Goal: Ask a question: Seek information or help from site administrators or community

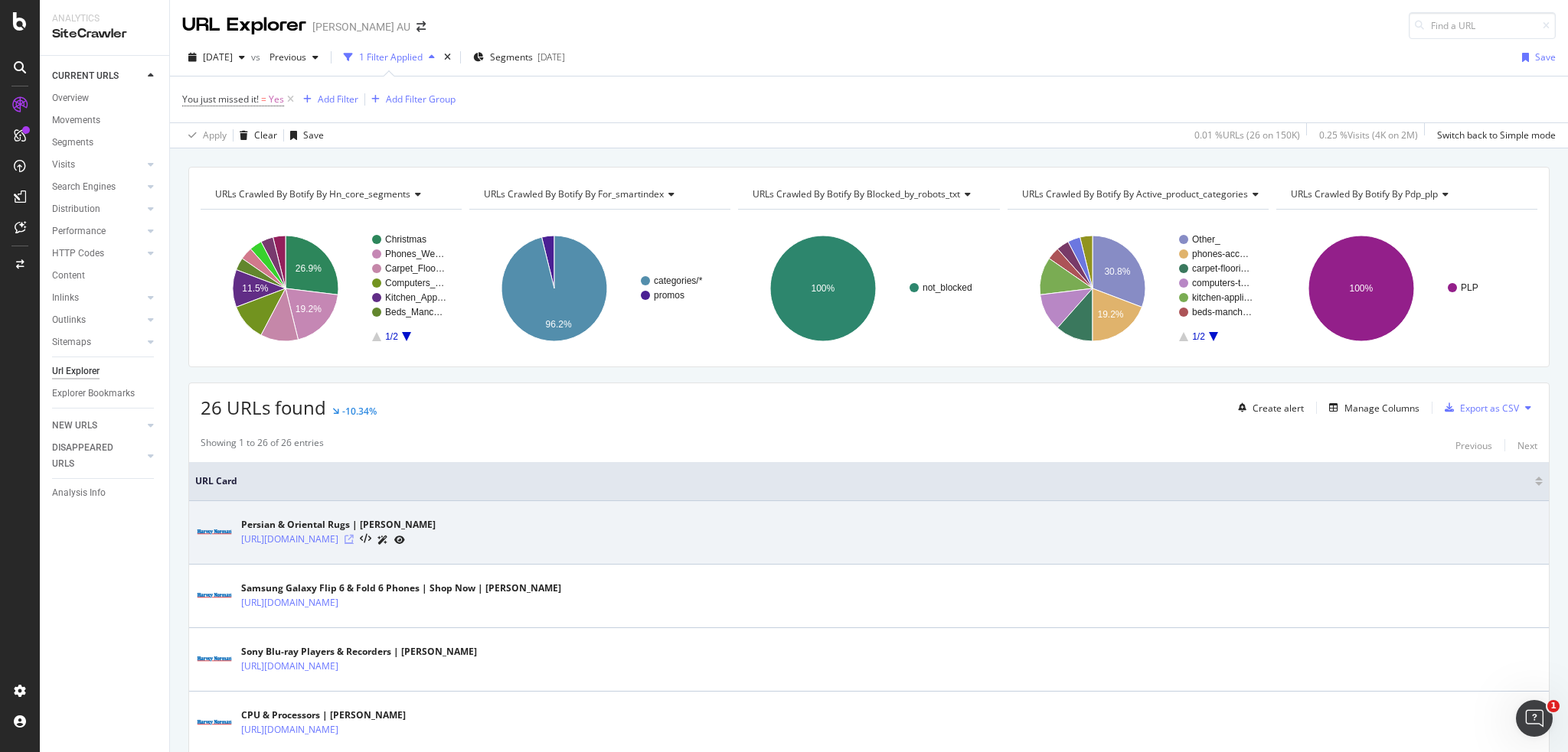
click at [354, 538] on icon at bounding box center [349, 540] width 9 height 9
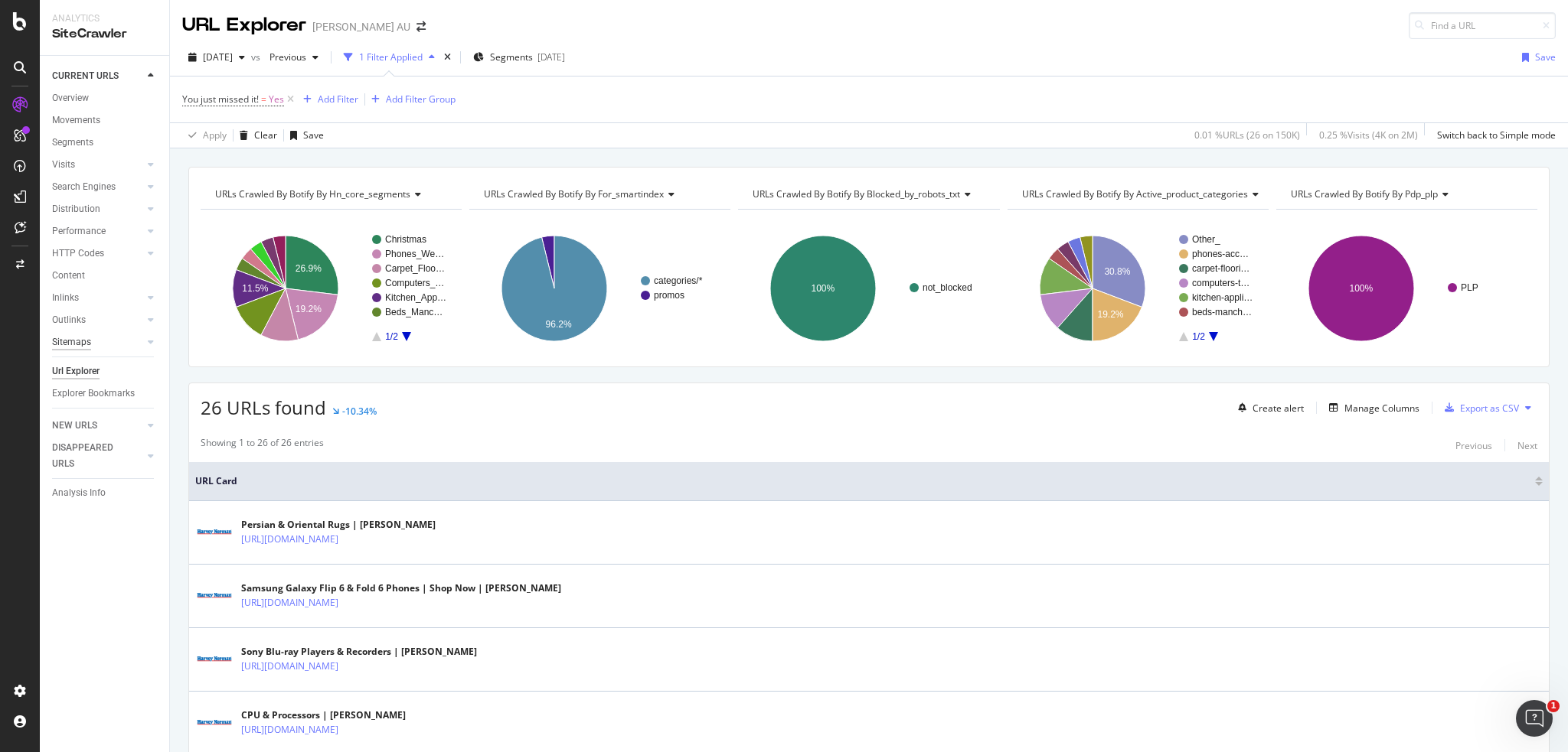
click at [82, 344] on div "Sitemaps" at bounding box center [71, 343] width 39 height 16
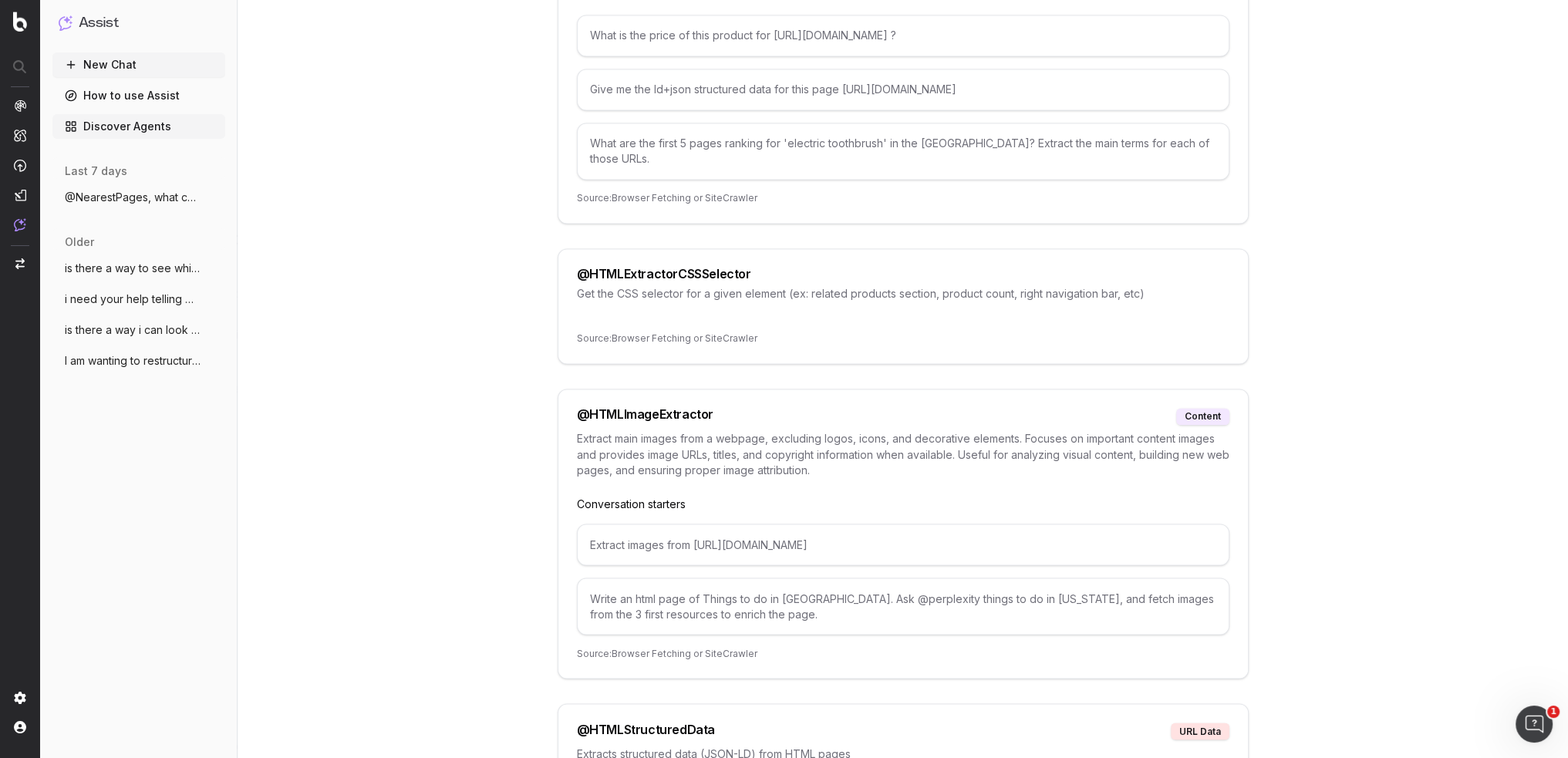
scroll to position [4397, 0]
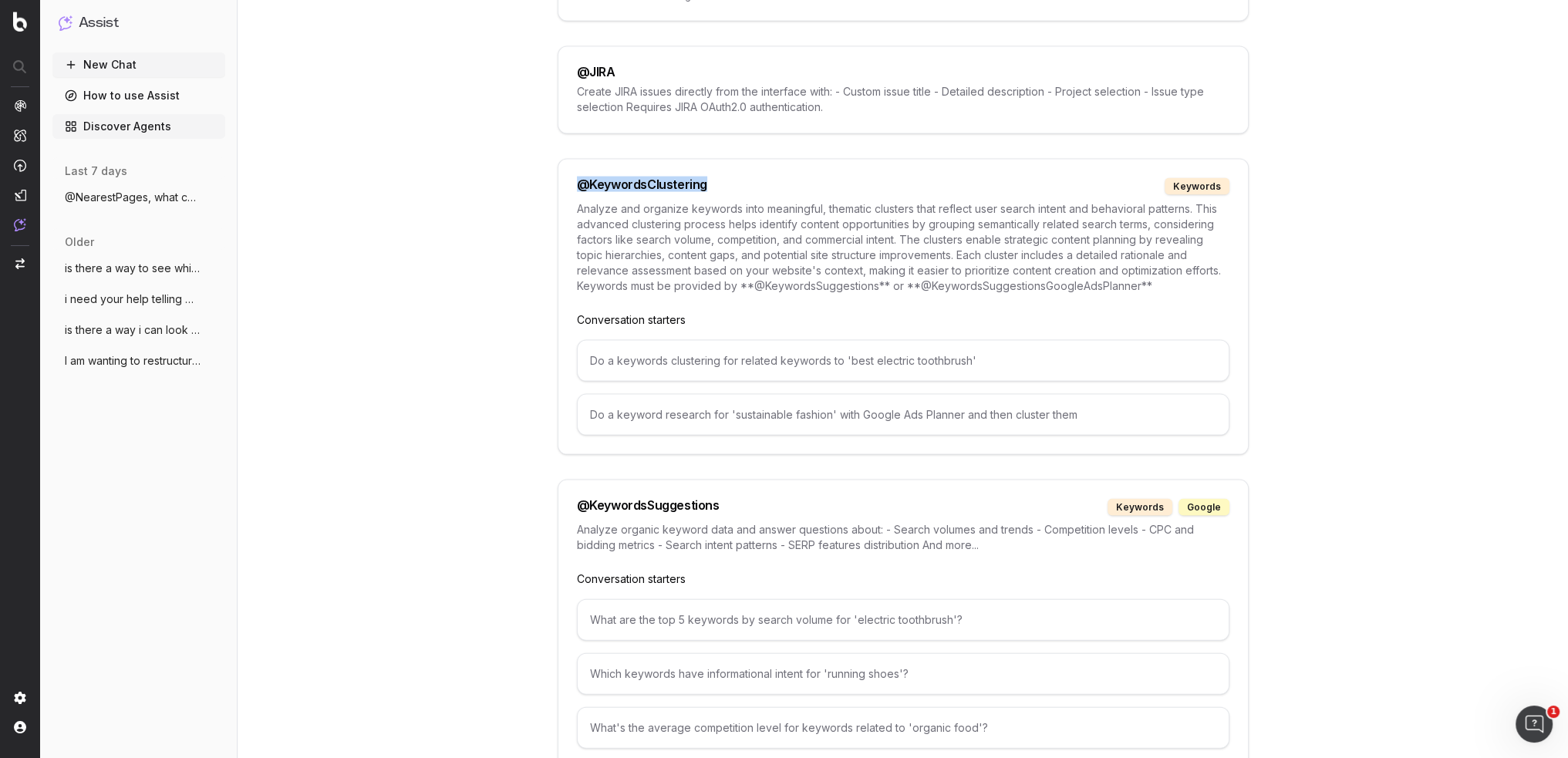
drag, startPoint x: 575, startPoint y: 150, endPoint x: 728, endPoint y: 151, distance: 153.0
click at [728, 159] on div "@ KeywordsClustering keywords Analyze and organize keywords into meaningful, th…" at bounding box center [903, 307] width 691 height 296
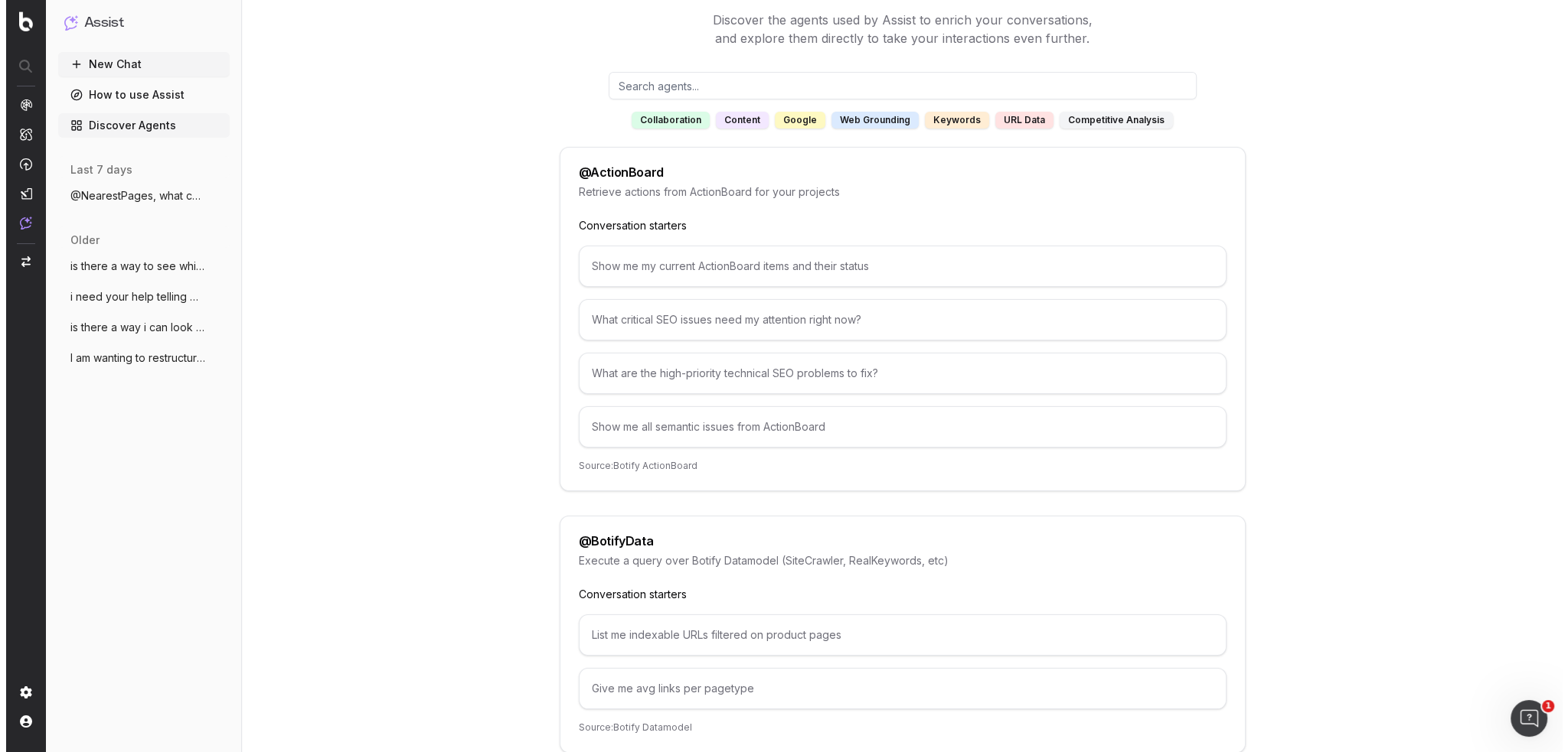
scroll to position [0, 0]
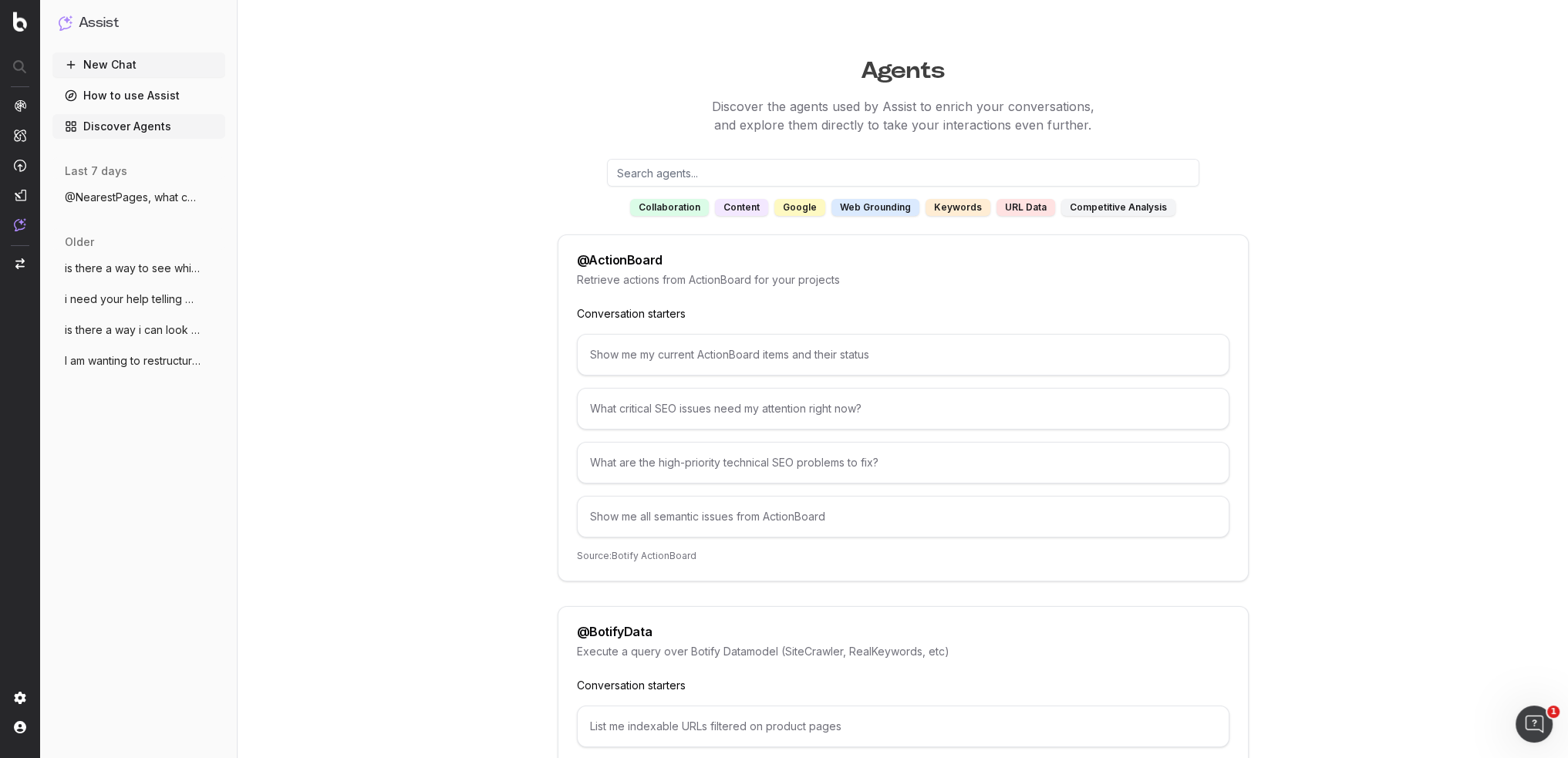
click at [667, 175] on input "text" at bounding box center [903, 173] width 592 height 27
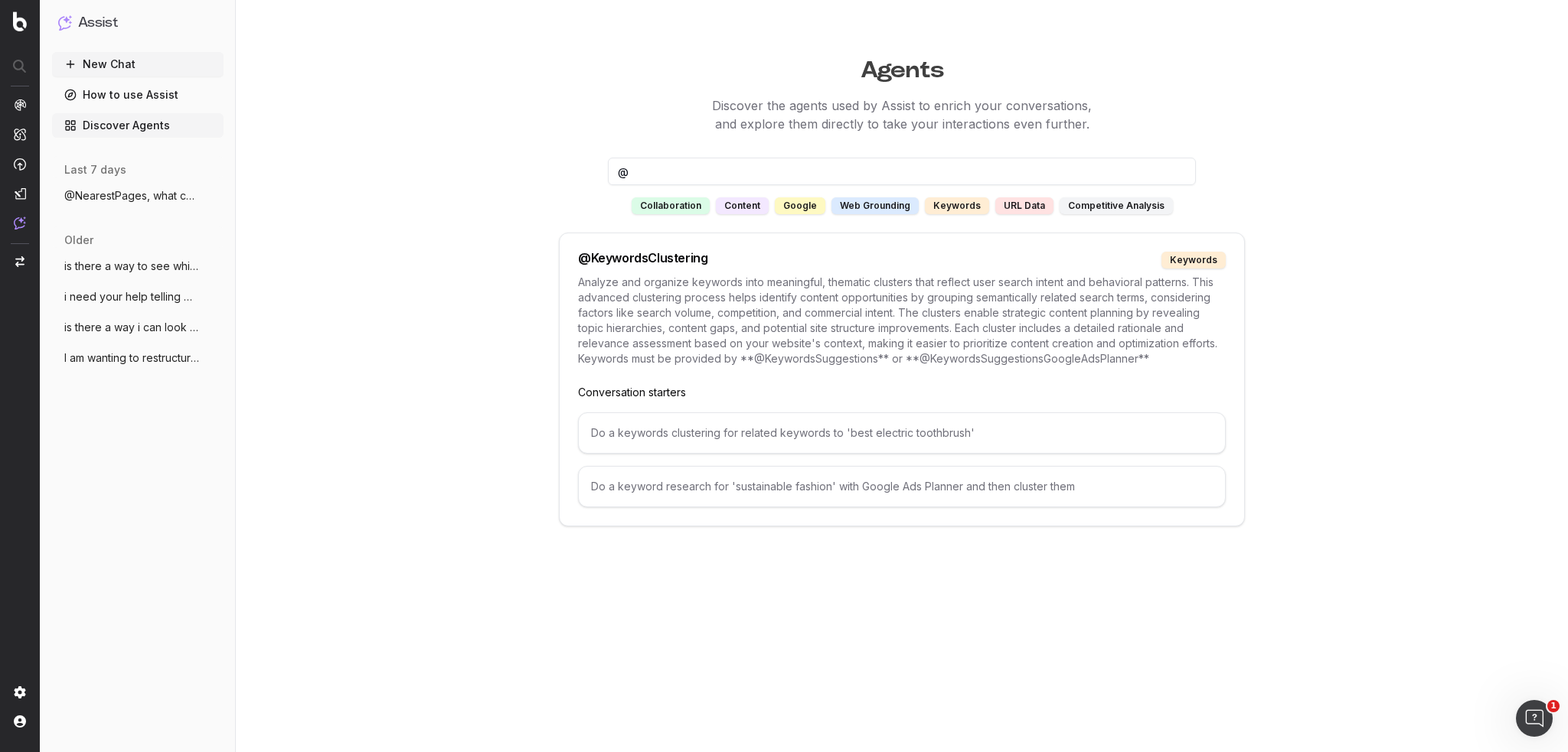
type input "@"
click at [1034, 209] on div "URL data" at bounding box center [1024, 206] width 58 height 17
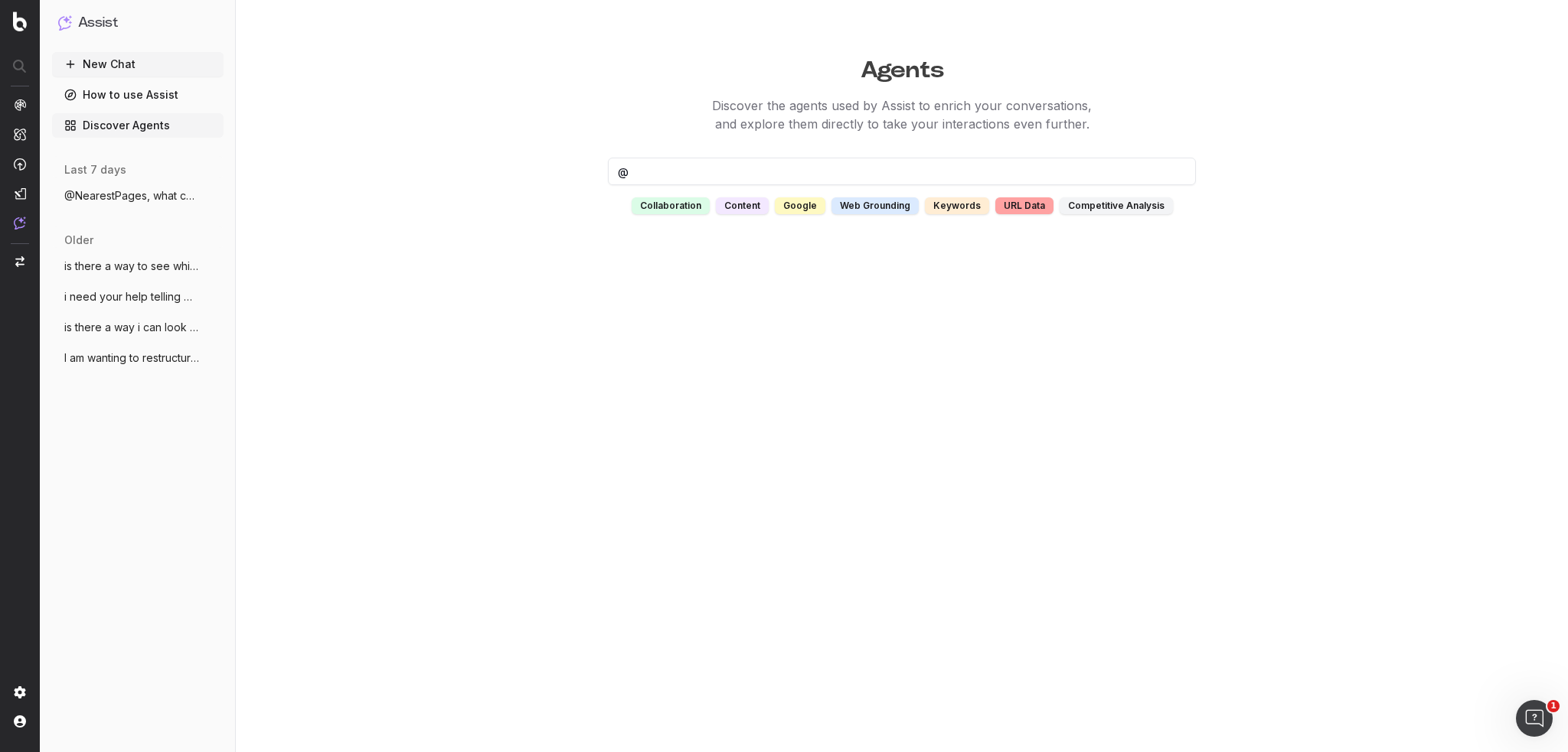
click at [103, 199] on span "@NearestPages, what can you do?" at bounding box center [132, 196] width 134 height 15
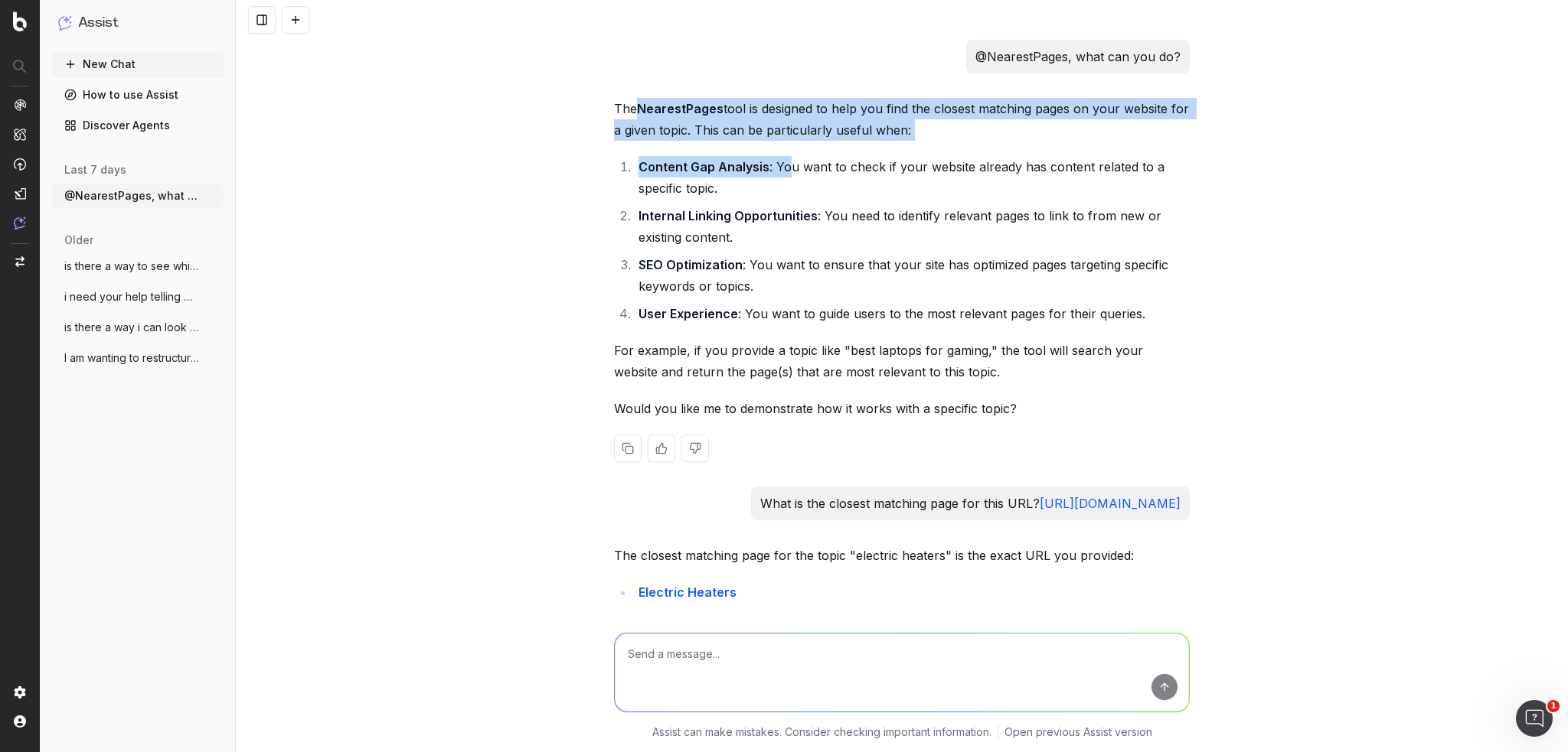
drag, startPoint x: 637, startPoint y: 102, endPoint x: 783, endPoint y: 154, distance: 155.0
click at [783, 154] on div "The NearestPages tool is designed to help you find the closest matching pages o…" at bounding box center [902, 292] width 575 height 389
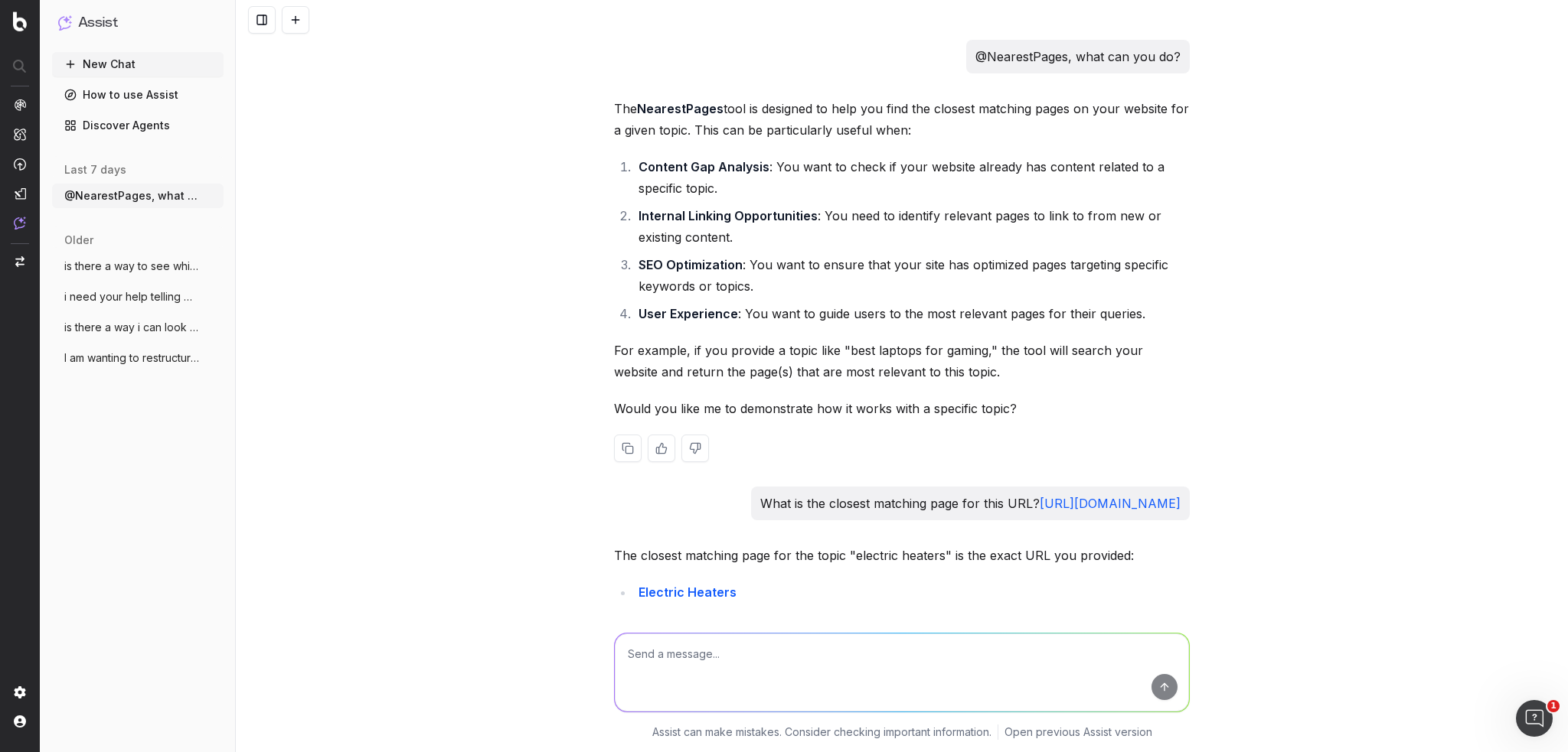
click at [744, 262] on li "SEO Optimization : You want to ensure that your site has optimized pages target…" at bounding box center [912, 275] width 555 height 43
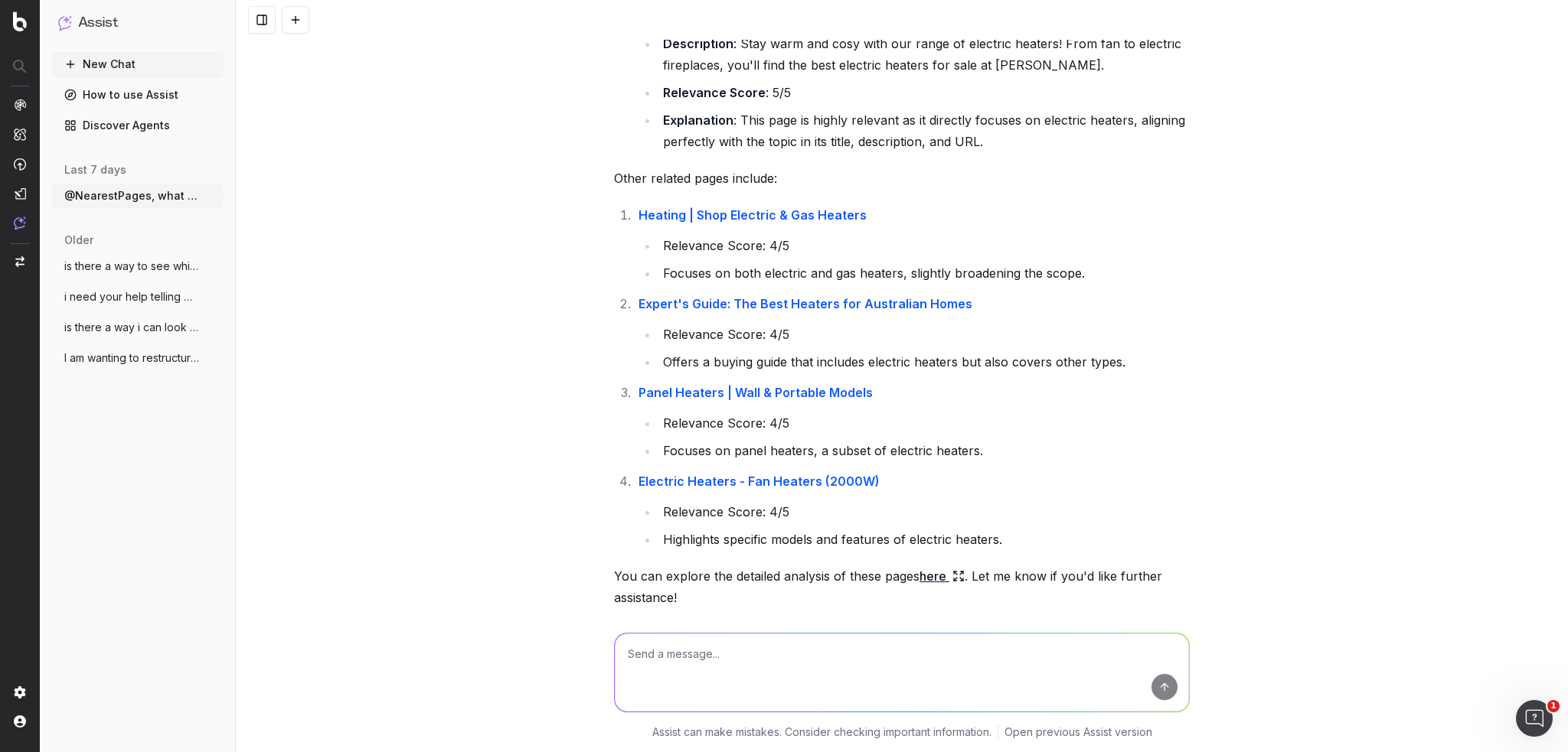
scroll to position [612, 0]
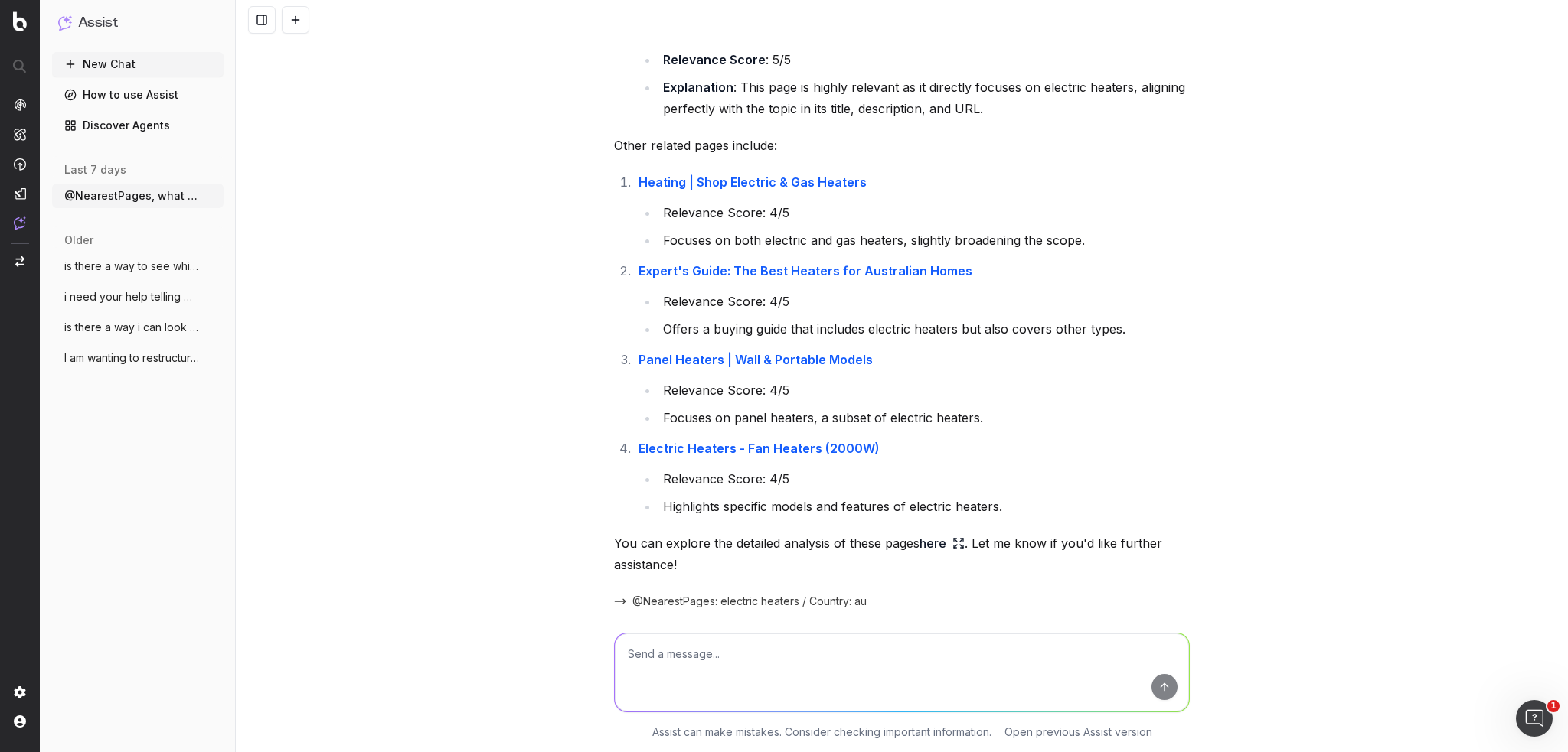
drag, startPoint x: 762, startPoint y: 237, endPoint x: 787, endPoint y: 238, distance: 25.0
click at [787, 223] on li "Relevance Score: 4/5" at bounding box center [924, 213] width 531 height 22
drag, startPoint x: 746, startPoint y: 417, endPoint x: 815, endPoint y: 414, distance: 69.1
click at [815, 401] on li "Relevance Score: 4/5" at bounding box center [924, 390] width 531 height 22
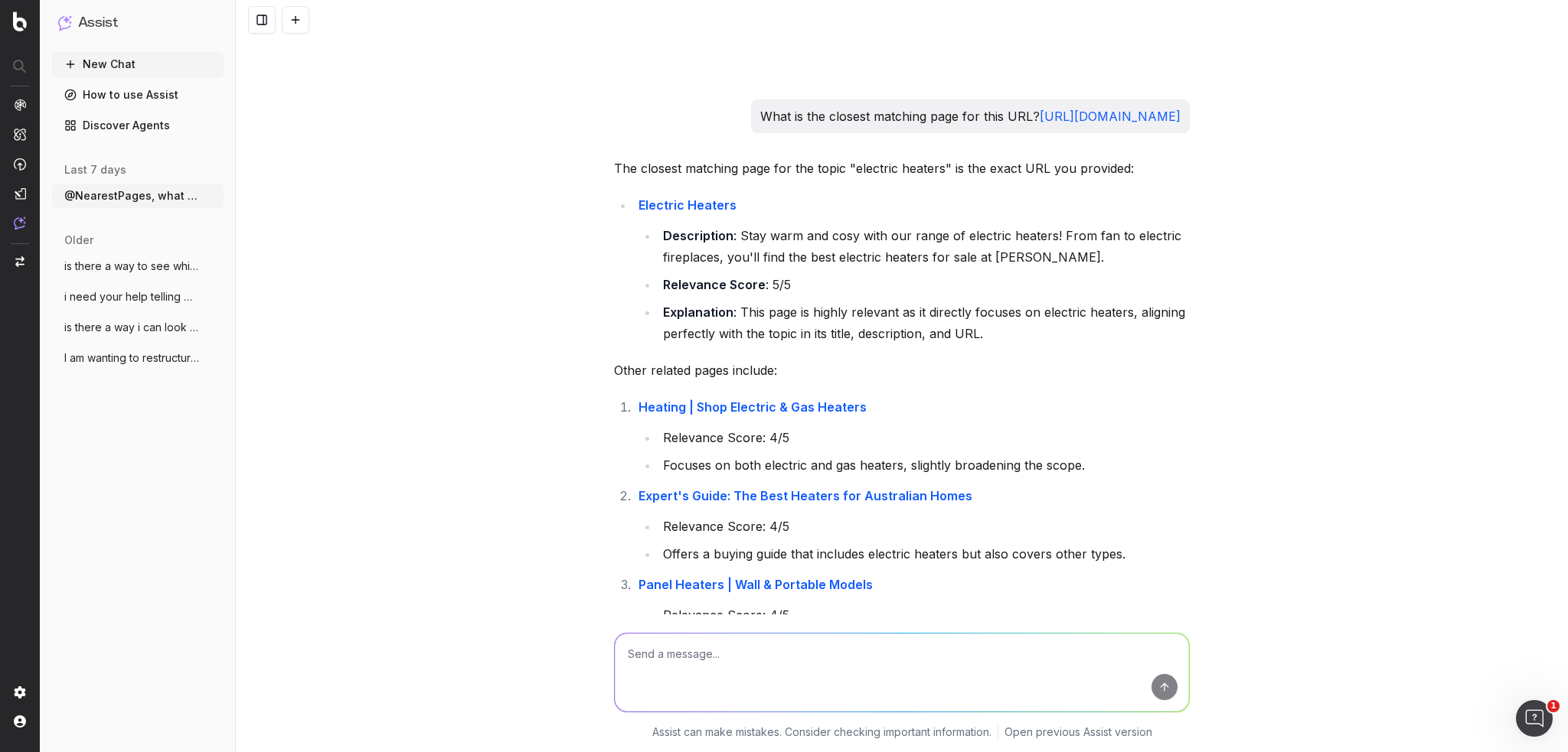
scroll to position [0, 0]
